Goal: Find specific page/section: Find specific page/section

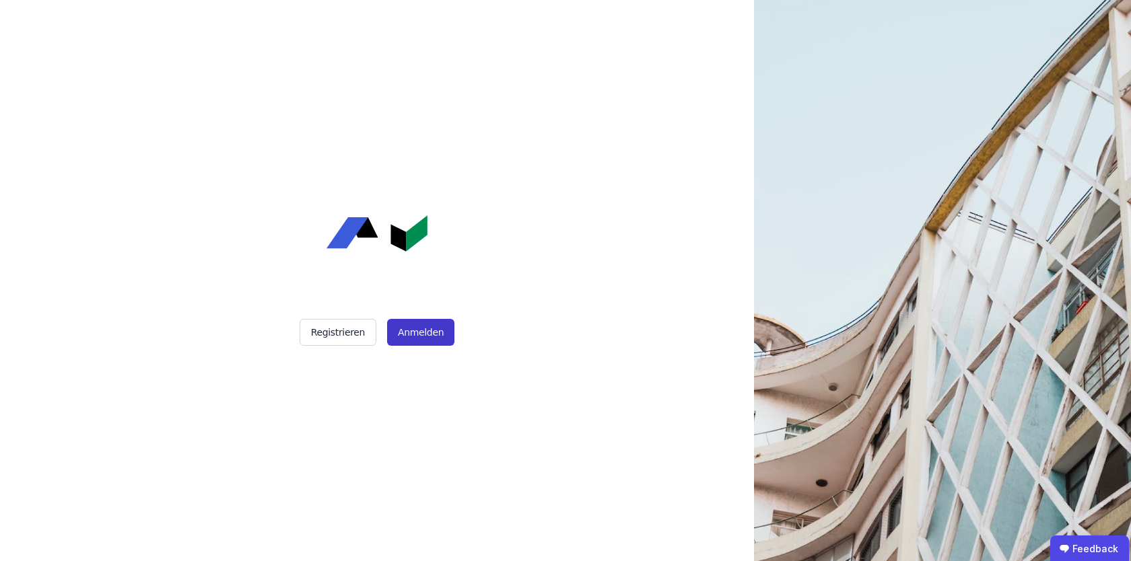
click at [439, 334] on button "Anmelden" at bounding box center [420, 332] width 67 height 27
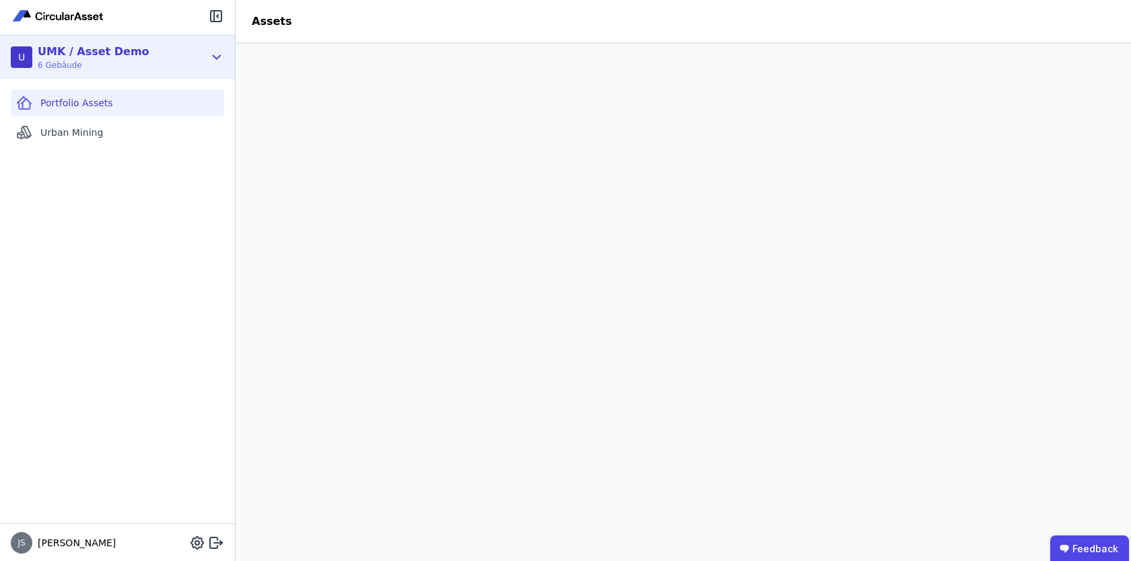
click at [205, 53] on div "U UMK / Asset Demo 6 Gebäude" at bounding box center [117, 57] width 235 height 43
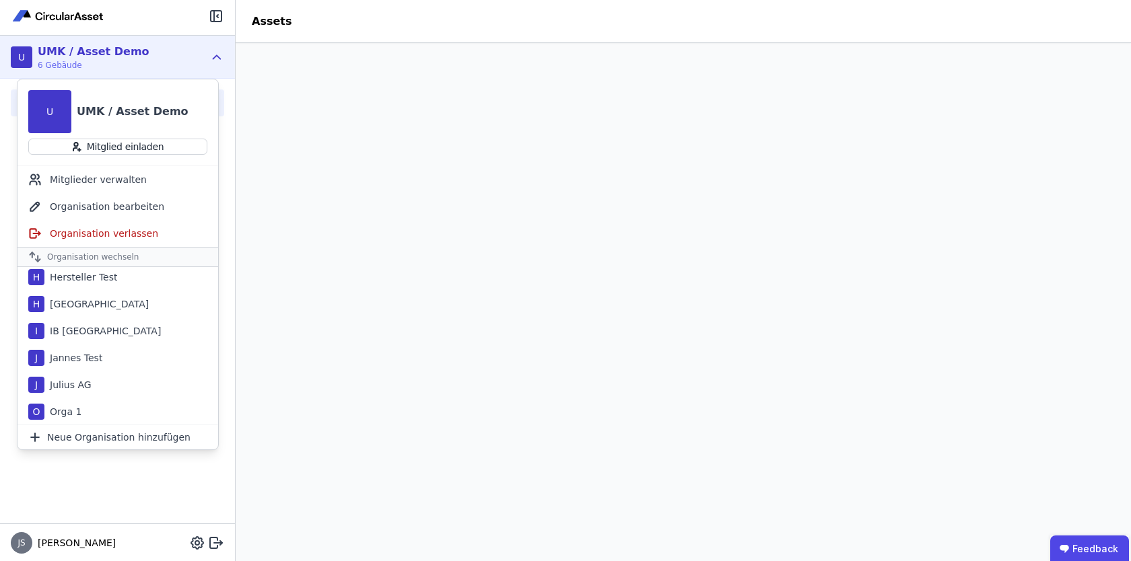
scroll to position [408, 0]
click at [121, 326] on div "S Stuttgart UMK" at bounding box center [117, 330] width 201 height 27
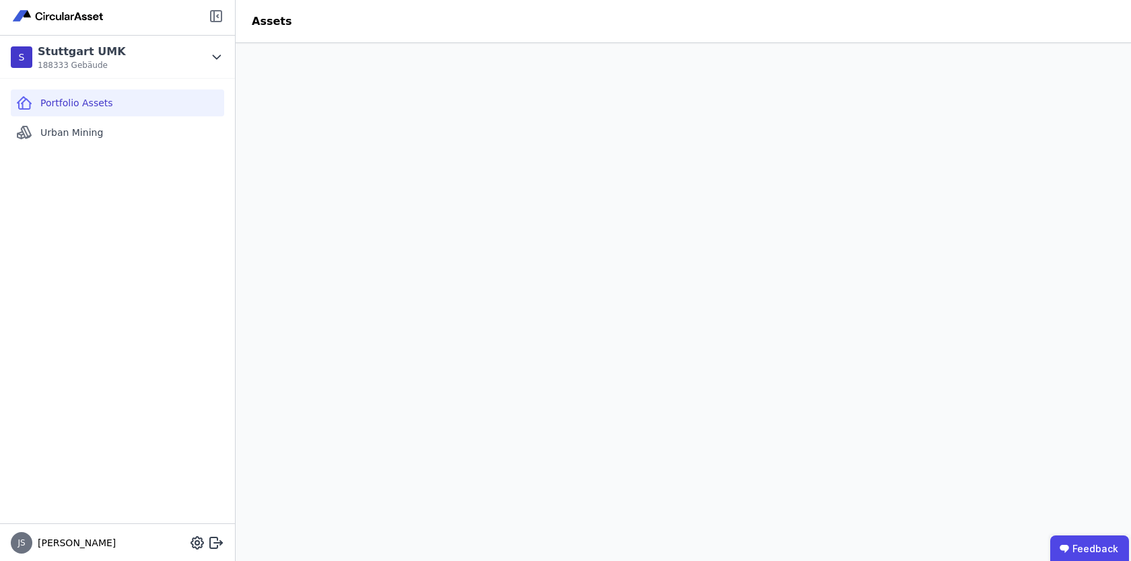
click at [215, 16] on icon at bounding box center [216, 16] width 16 height 16
